Goal: Transaction & Acquisition: Purchase product/service

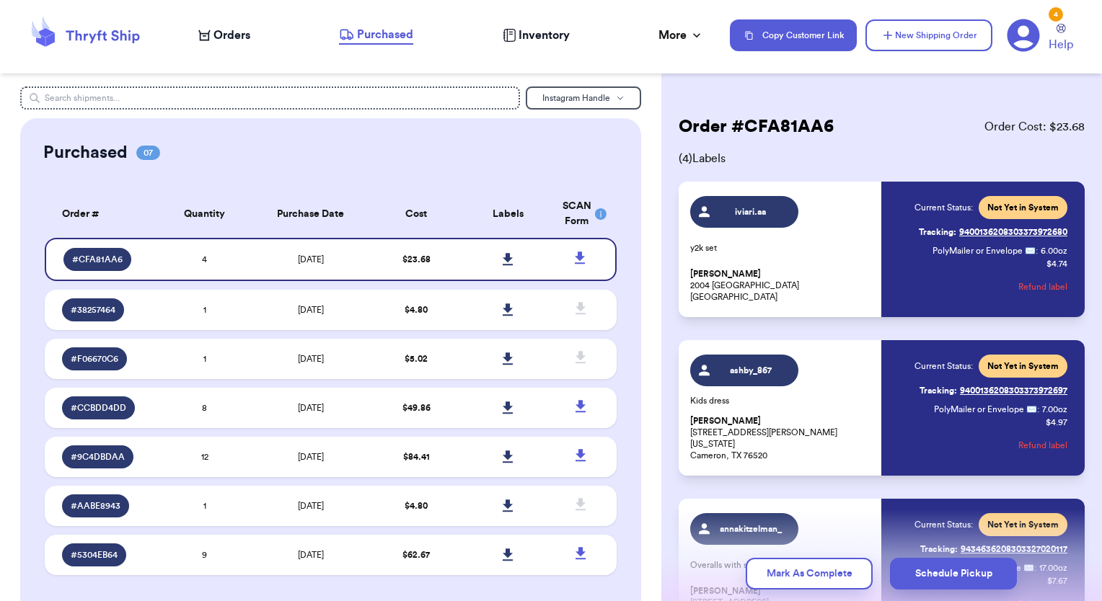
click at [244, 36] on span "Orders" at bounding box center [231, 35] width 37 height 17
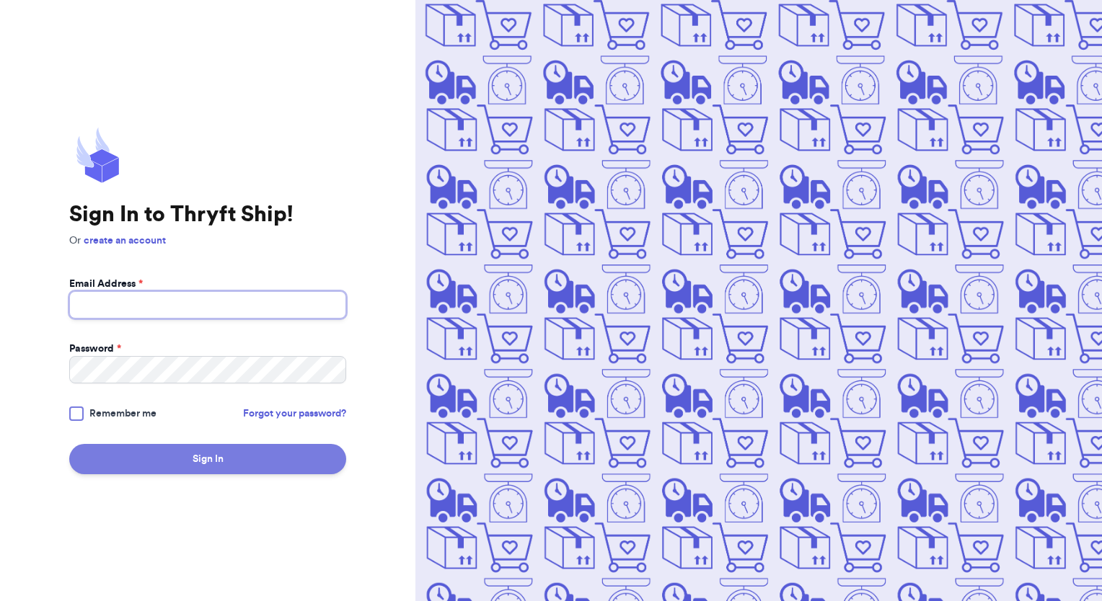
type input "[EMAIL_ADDRESS][DOMAIN_NAME]"
click at [213, 451] on button "Sign In" at bounding box center [207, 459] width 277 height 30
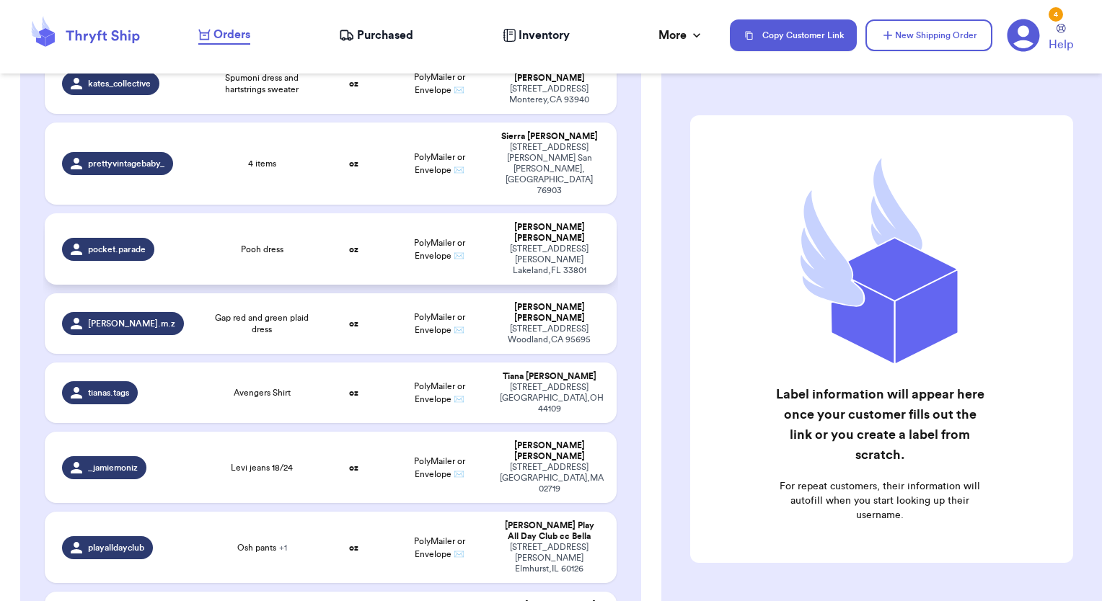
scroll to position [505, 0]
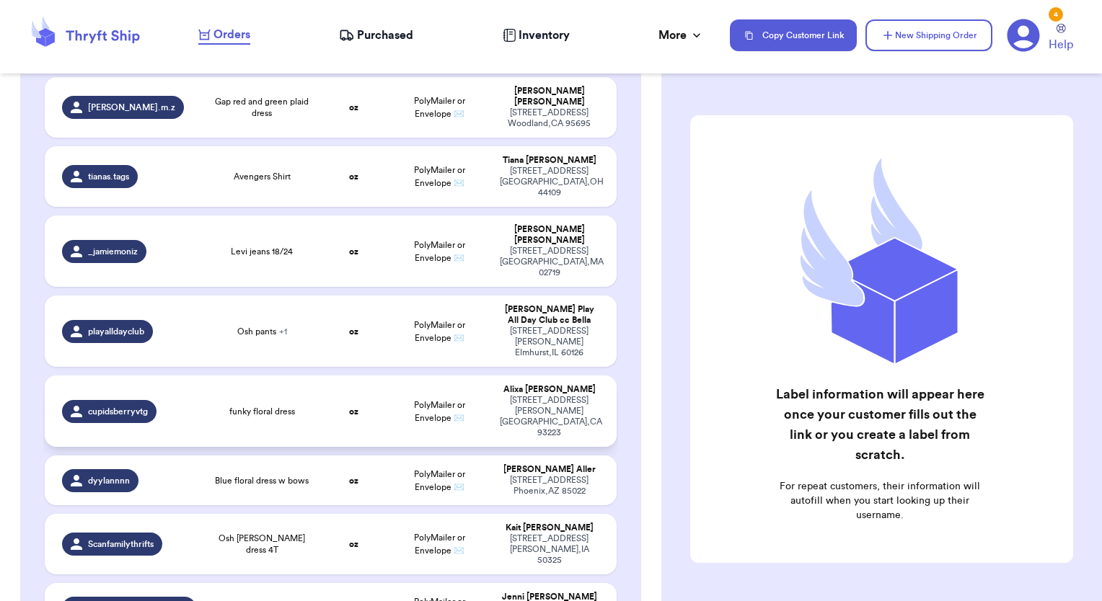
click at [303, 376] on td "funky floral dress" at bounding box center [262, 411] width 115 height 71
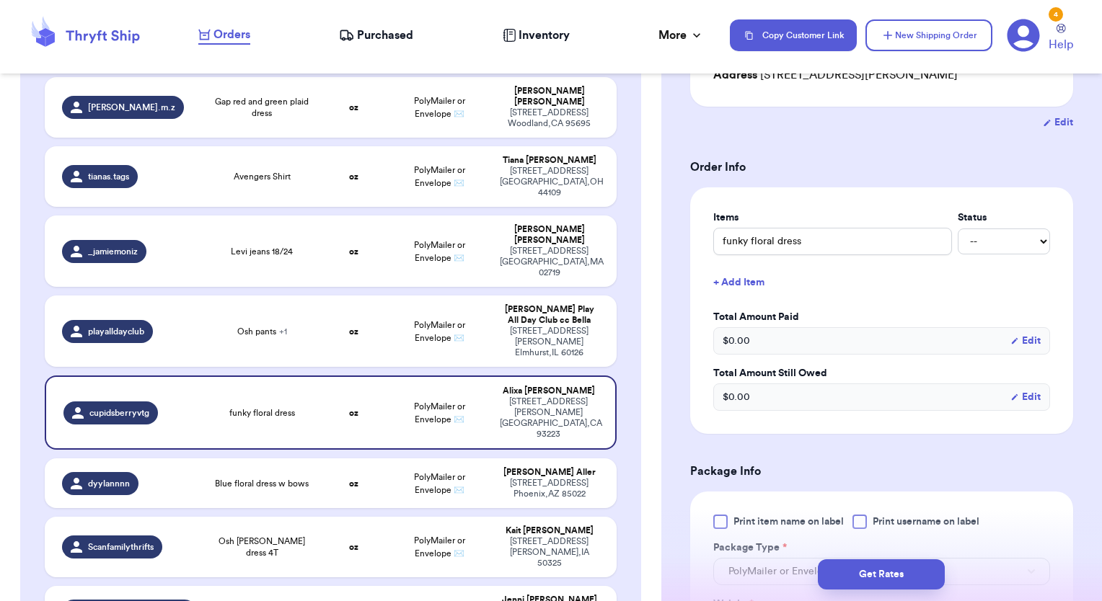
scroll to position [288, 0]
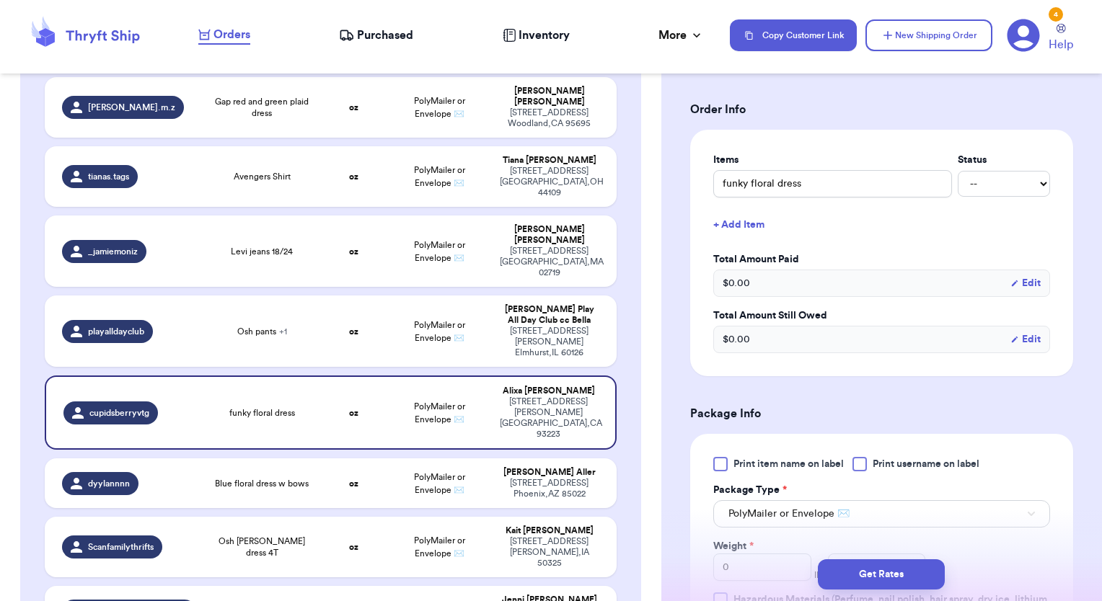
click at [717, 467] on div at bounding box center [720, 464] width 14 height 14
click at [0, 0] on input "Print item name on label" at bounding box center [0, 0] width 0 height 0
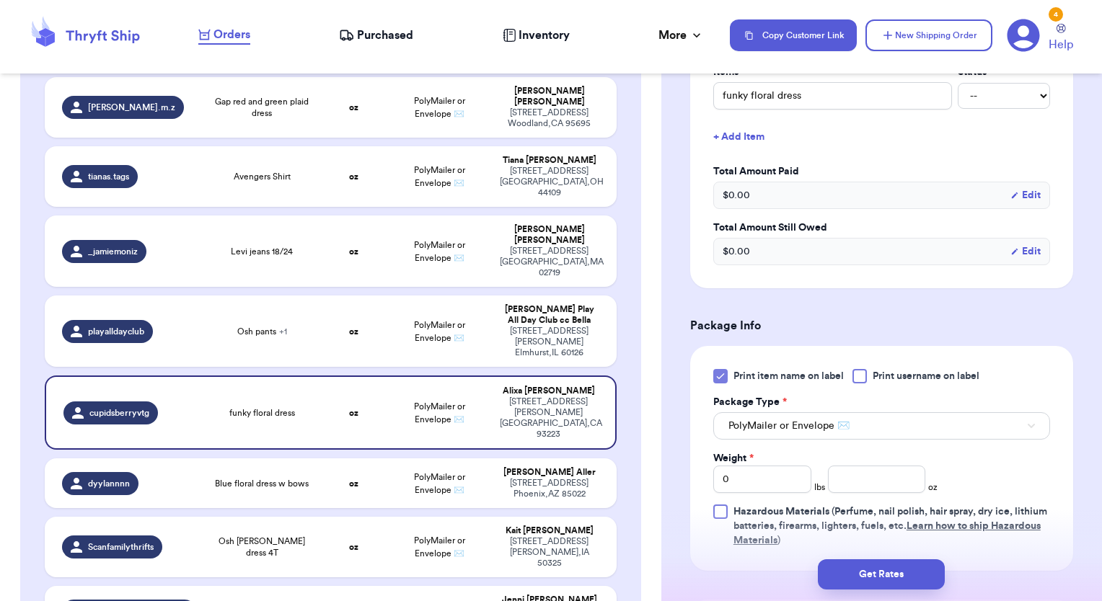
scroll to position [433, 0]
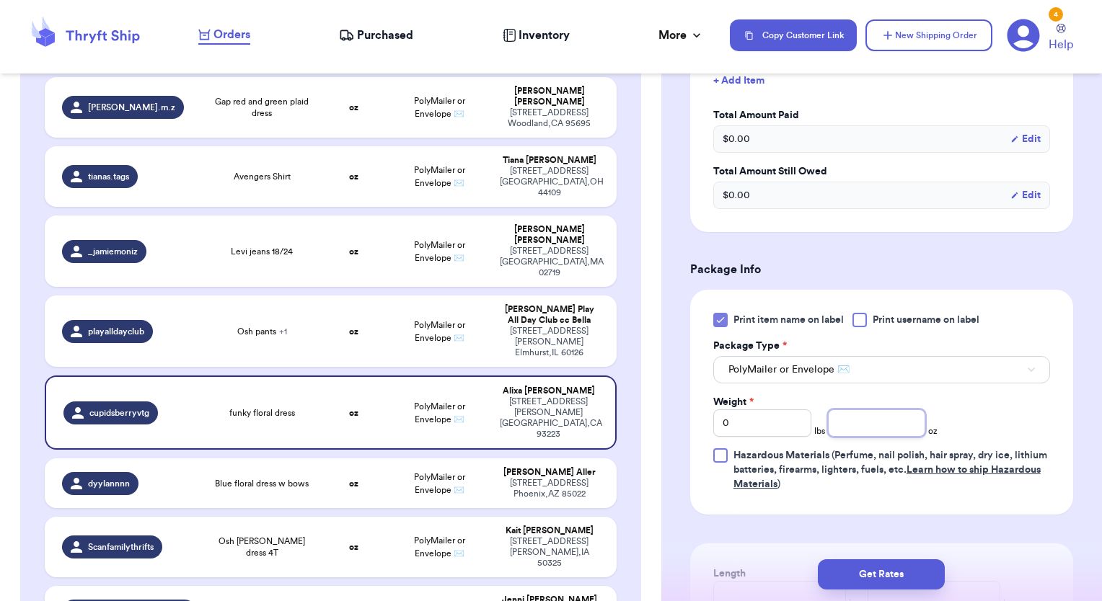
click at [860, 423] on input "number" at bounding box center [877, 423] width 98 height 27
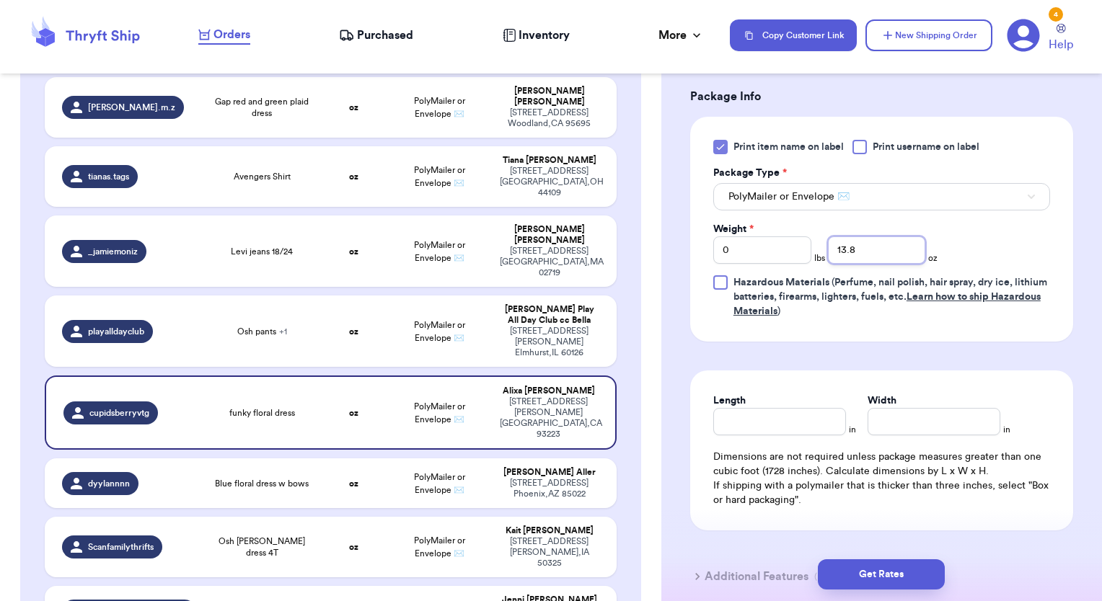
scroll to position [649, 0]
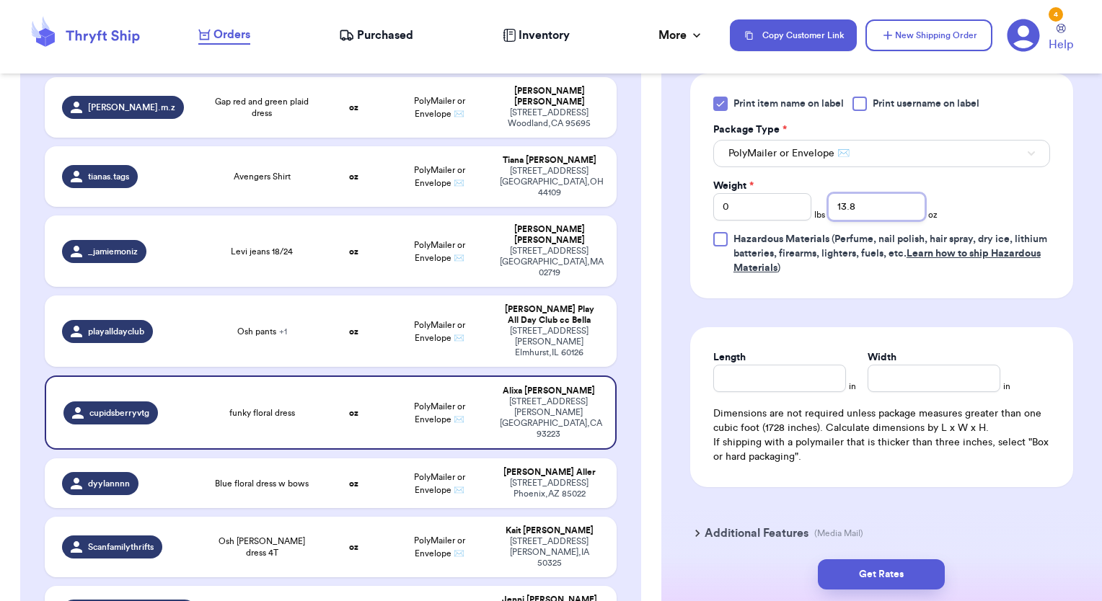
type input "13.8"
click at [816, 370] on input "Length" at bounding box center [779, 378] width 133 height 27
type input "15"
click at [904, 371] on input "1" at bounding box center [934, 378] width 133 height 27
type input "12"
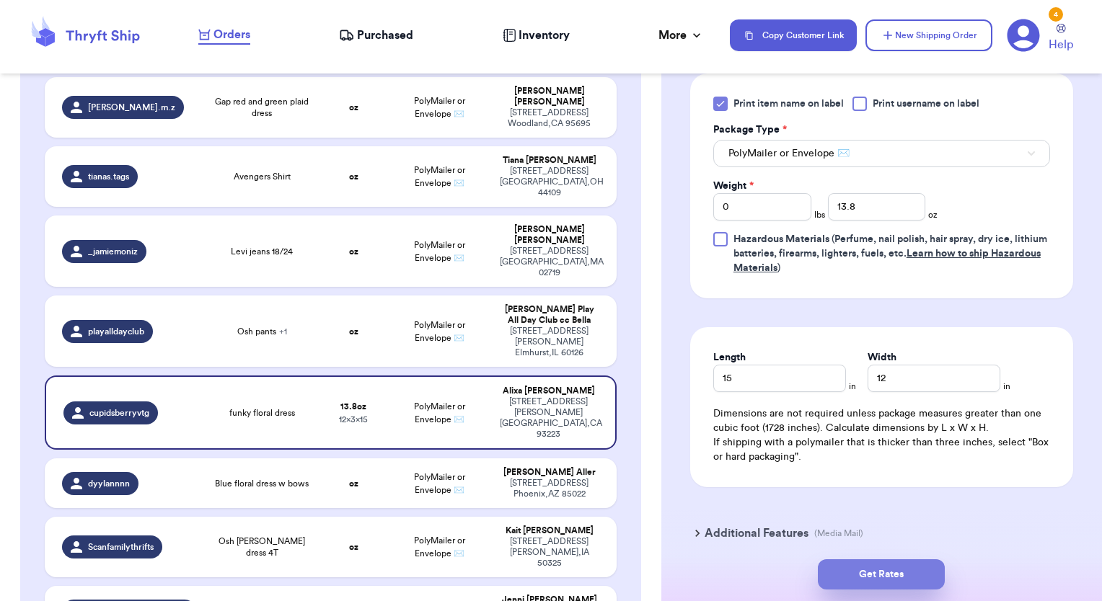
click at [932, 576] on button "Get Rates" at bounding box center [881, 575] width 127 height 30
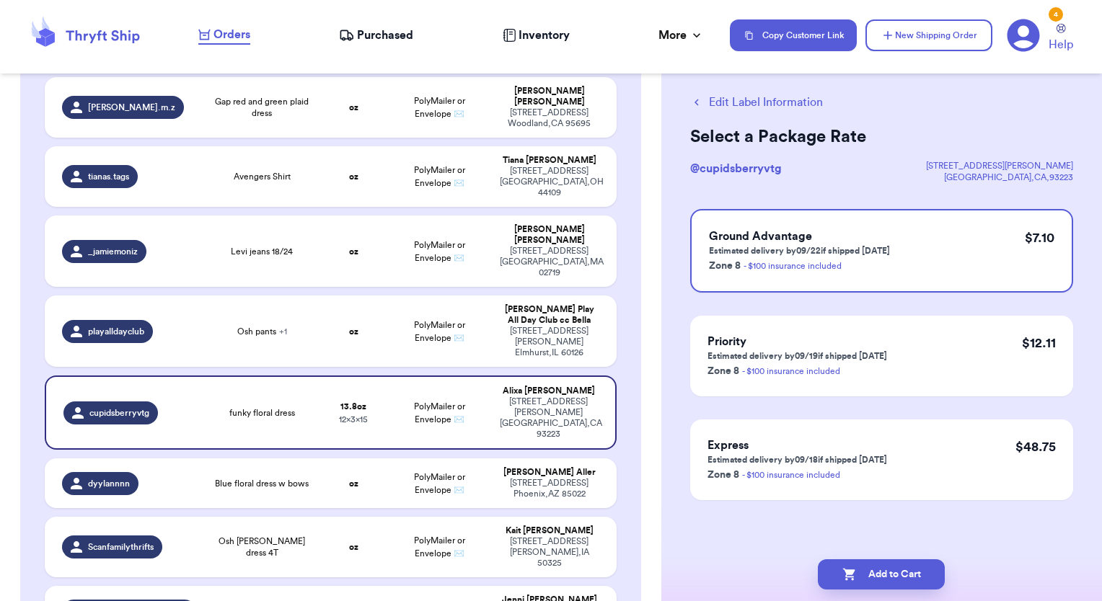
scroll to position [0, 0]
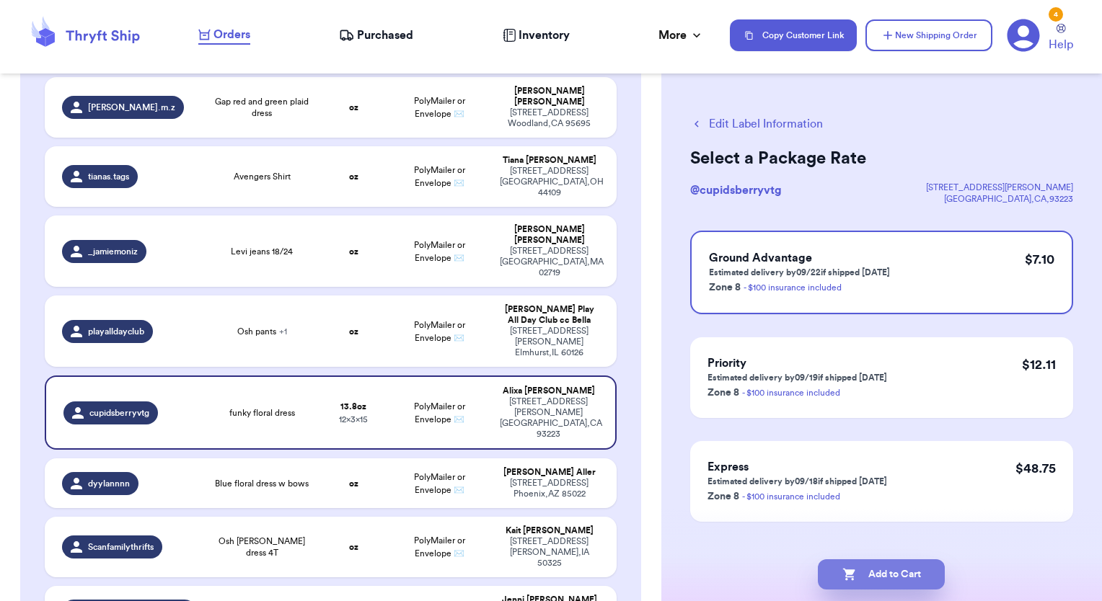
click at [915, 578] on button "Add to Cart" at bounding box center [881, 575] width 127 height 30
checkbox input "true"
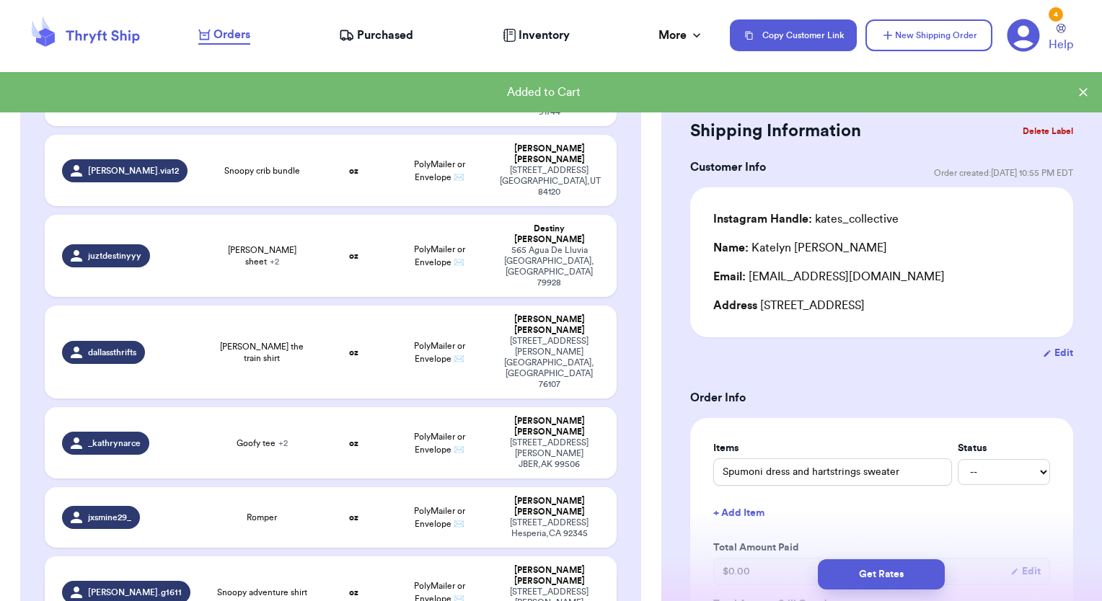
scroll to position [1255, 0]
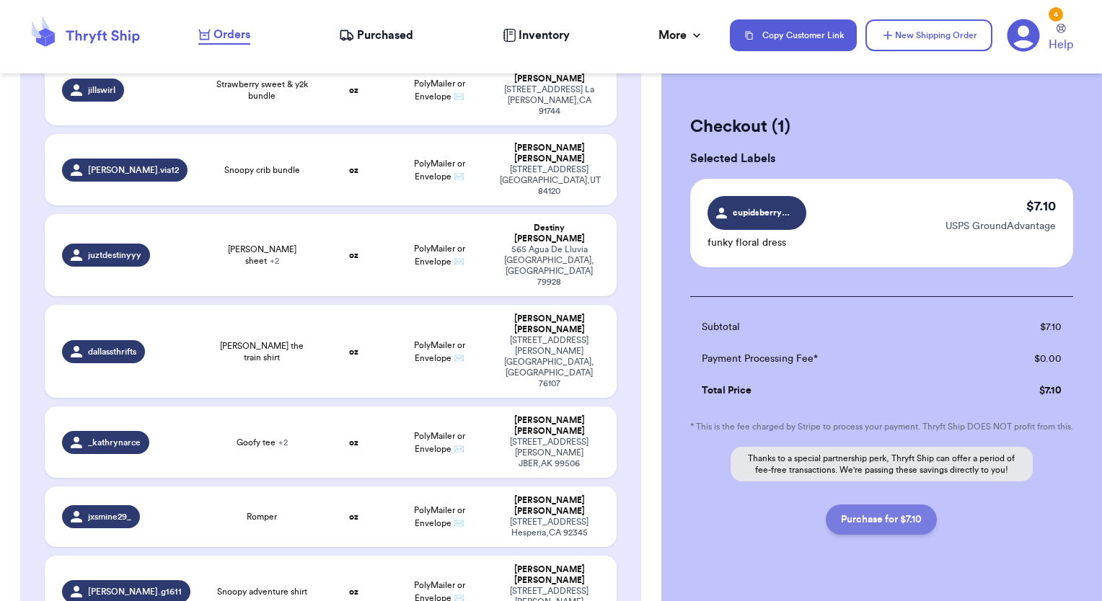
click at [877, 535] on button "Purchase for $7.10" at bounding box center [881, 520] width 111 height 30
checkbox input "false"
checkbox input "true"
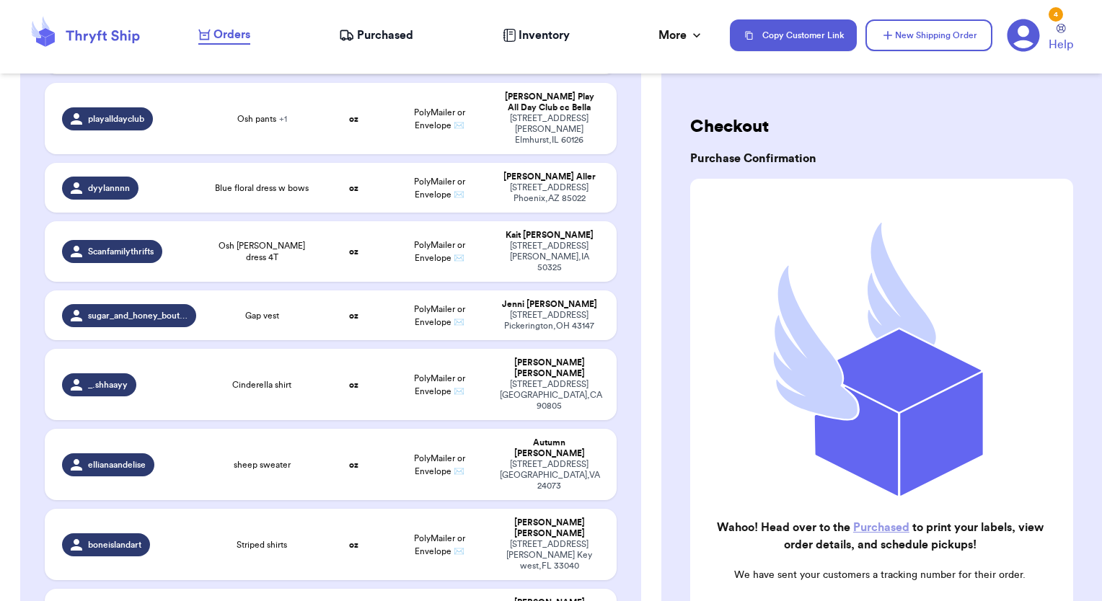
scroll to position [673, 0]
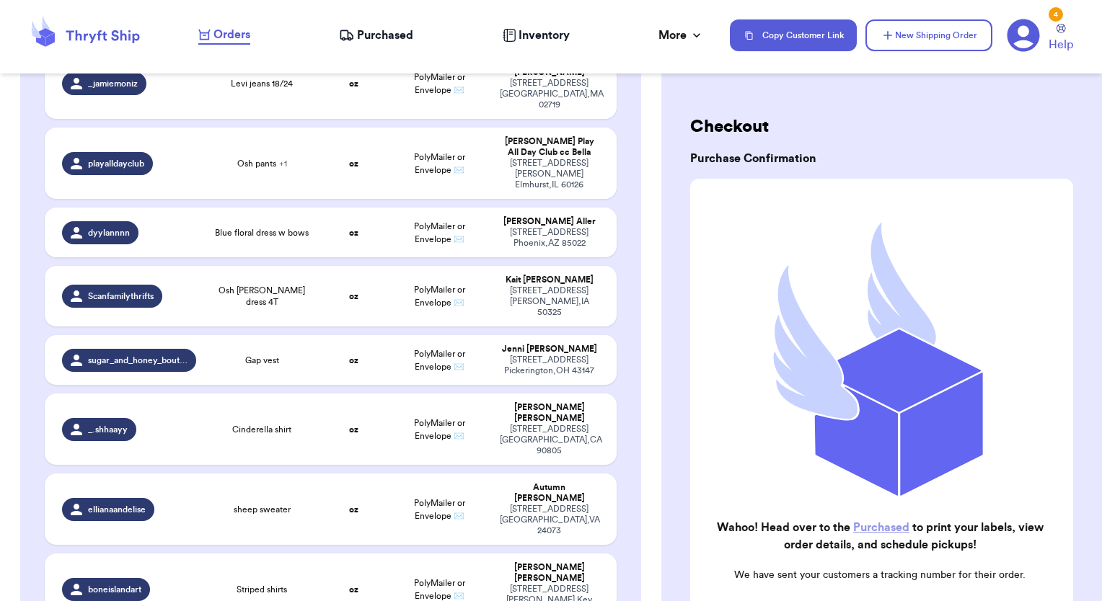
click at [387, 33] on span "Purchased" at bounding box center [385, 35] width 56 height 17
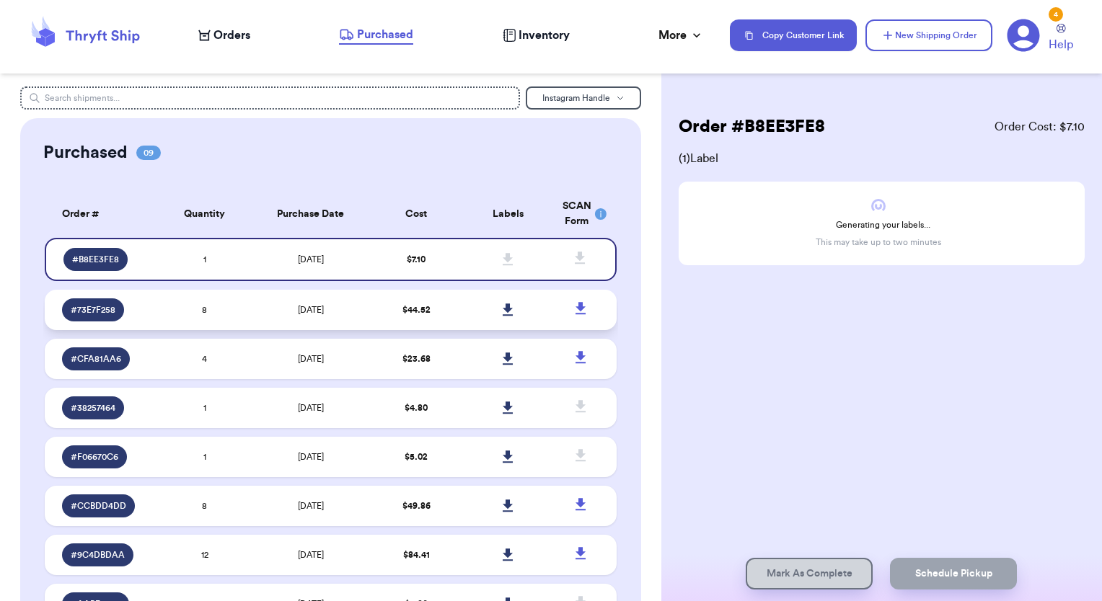
click at [503, 314] on icon at bounding box center [508, 310] width 11 height 13
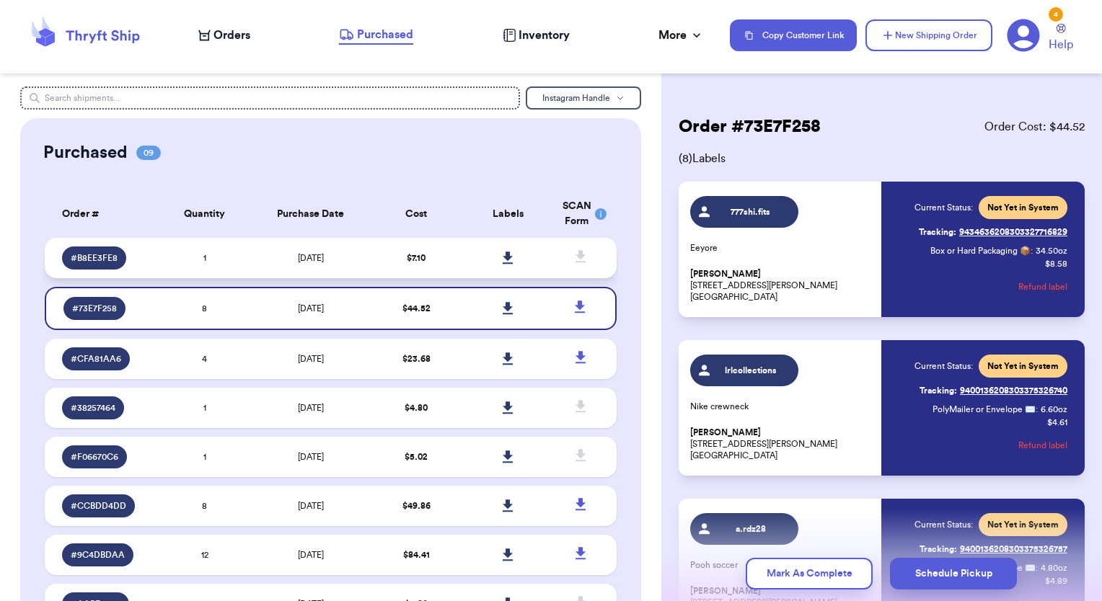
click at [503, 255] on icon at bounding box center [508, 258] width 10 height 12
